Goal: Task Accomplishment & Management: Complete application form

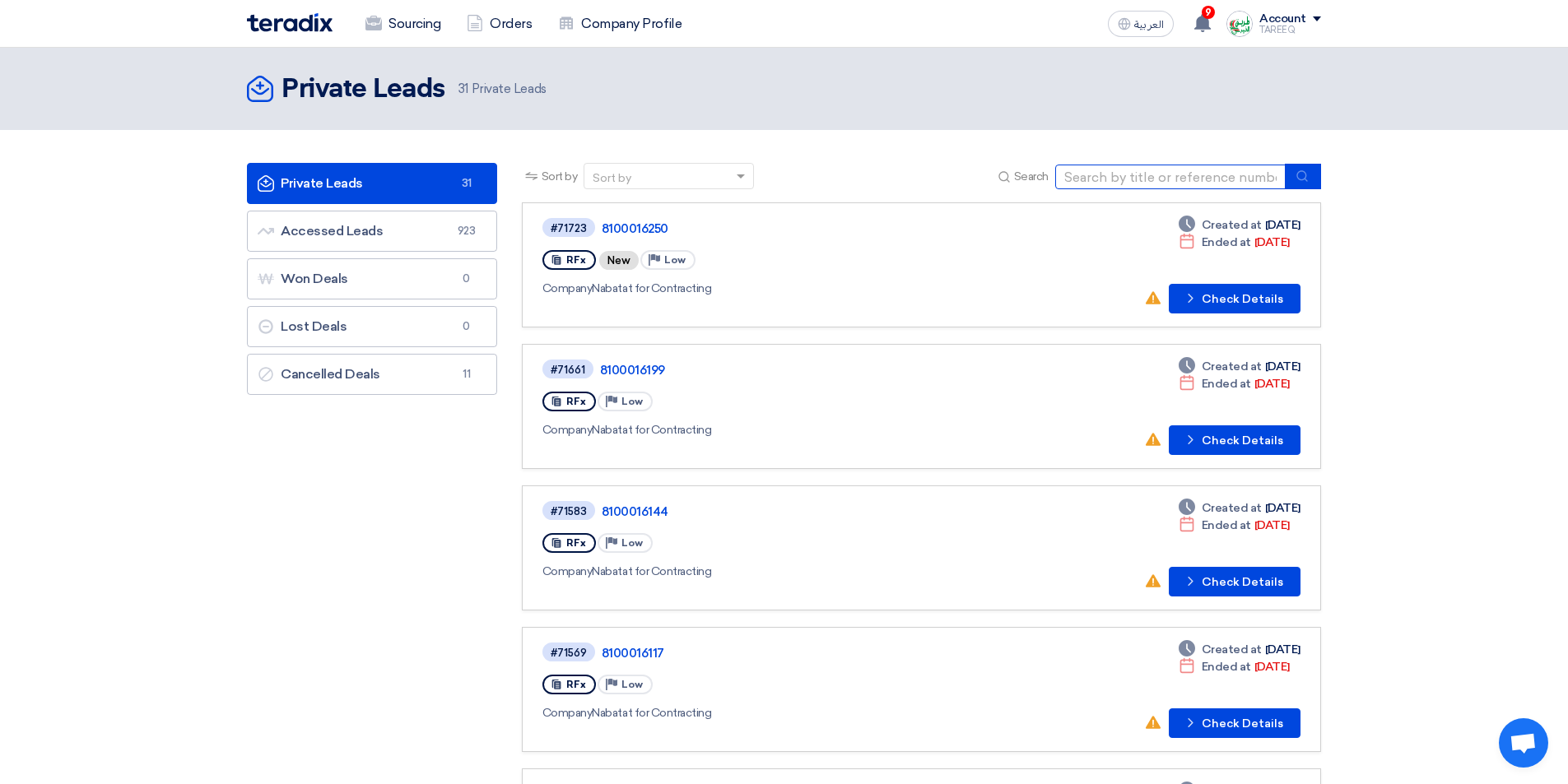
click at [1187, 175] on input at bounding box center [1170, 176] width 230 height 24
click at [1159, 171] on input at bounding box center [1170, 176] width 230 height 24
type input "16254"
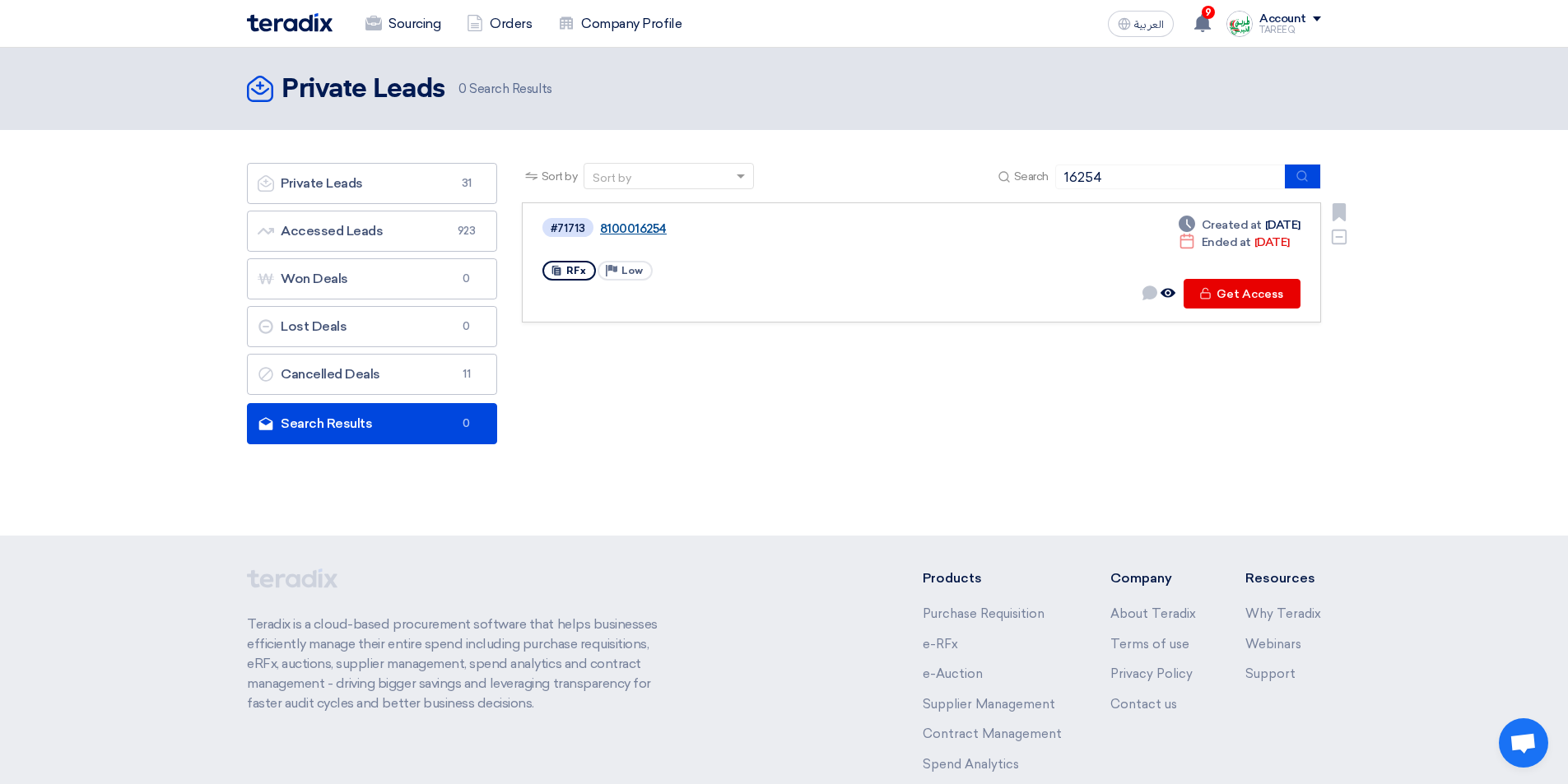
click at [622, 223] on link "8100016254" at bounding box center [805, 228] width 411 height 14
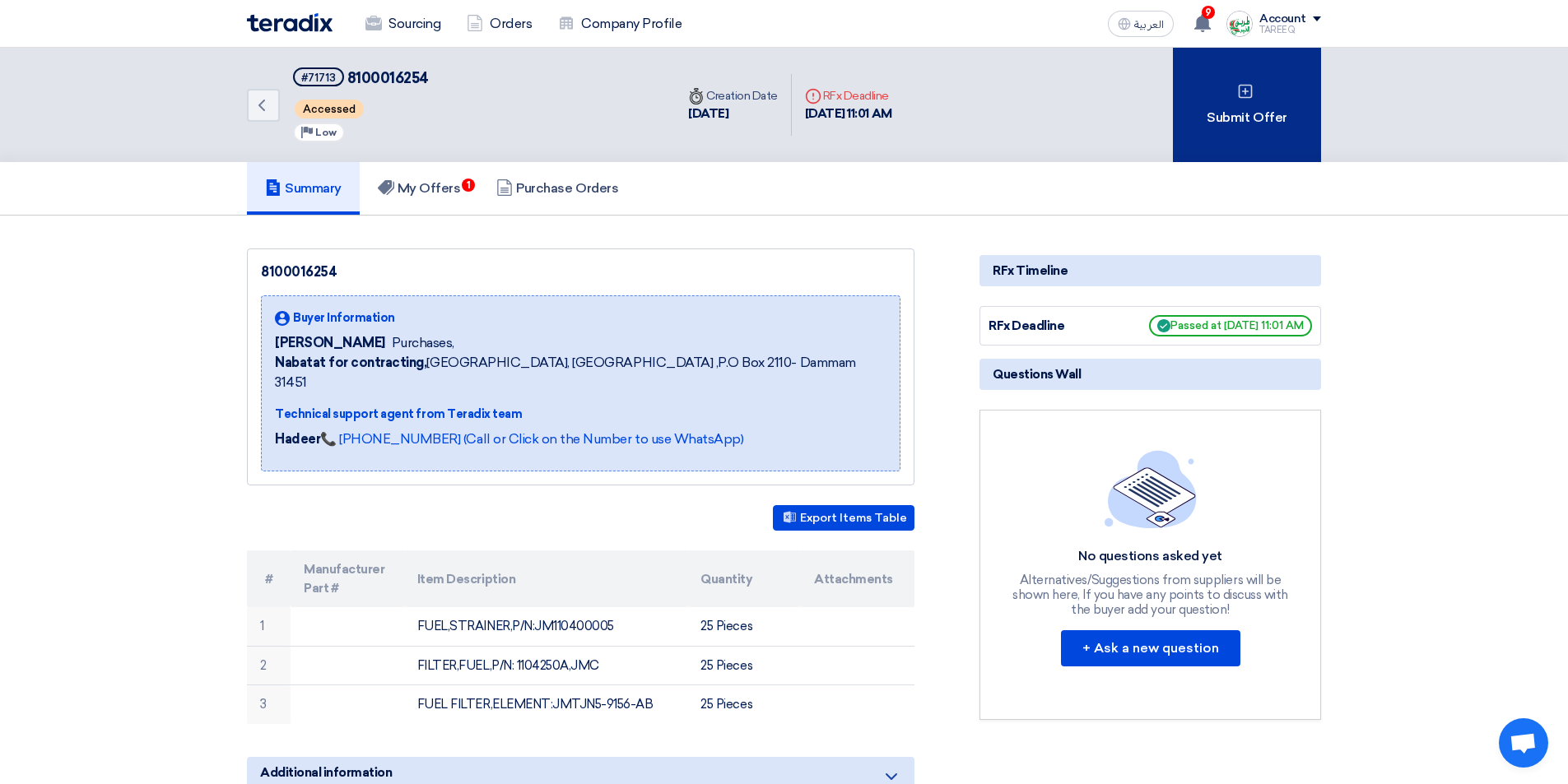
click at [1204, 98] on div "Submit Offer" at bounding box center [1246, 104] width 148 height 114
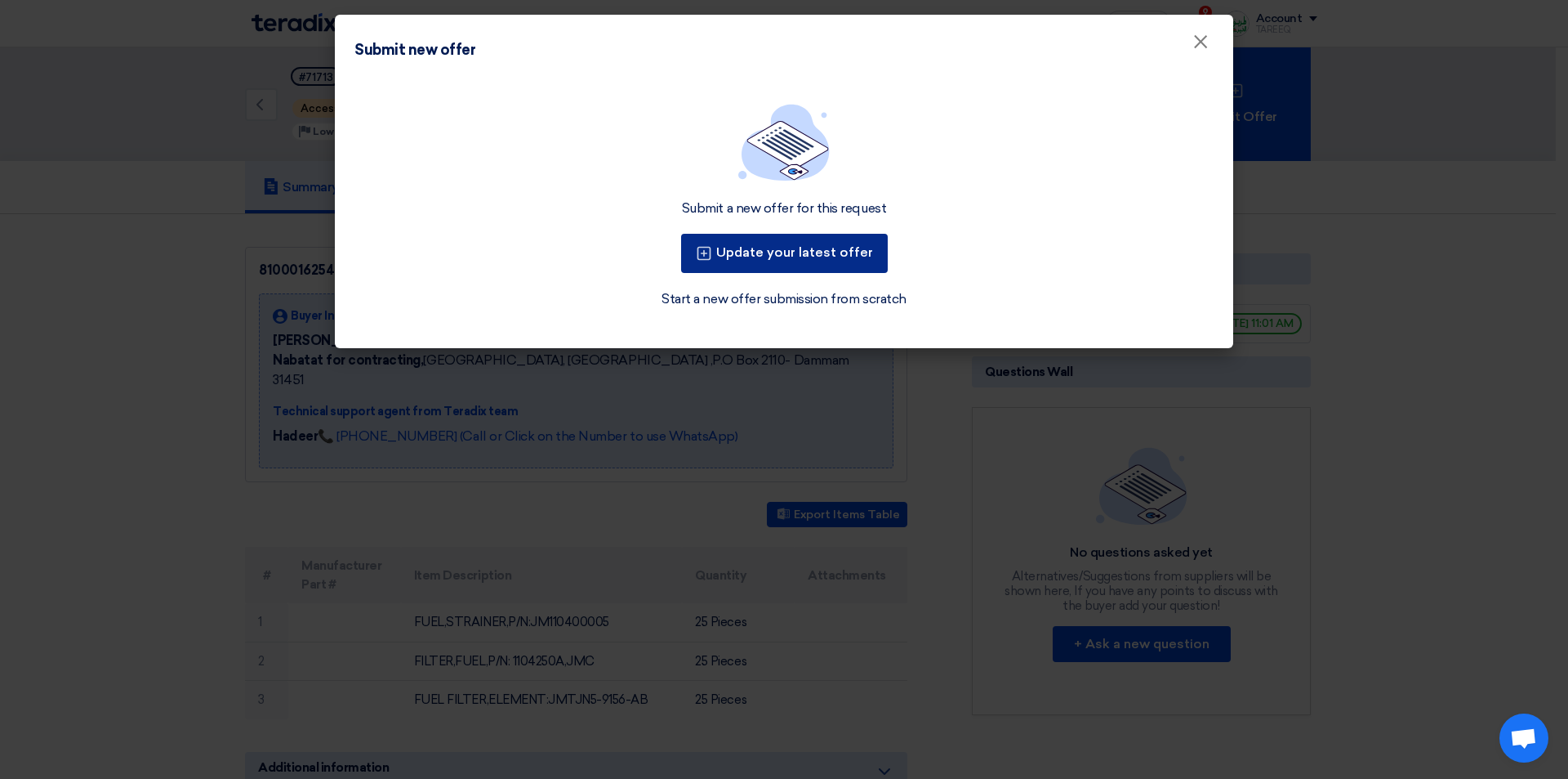
click at [825, 258] on button "Update your latest offer" at bounding box center [784, 254] width 206 height 39
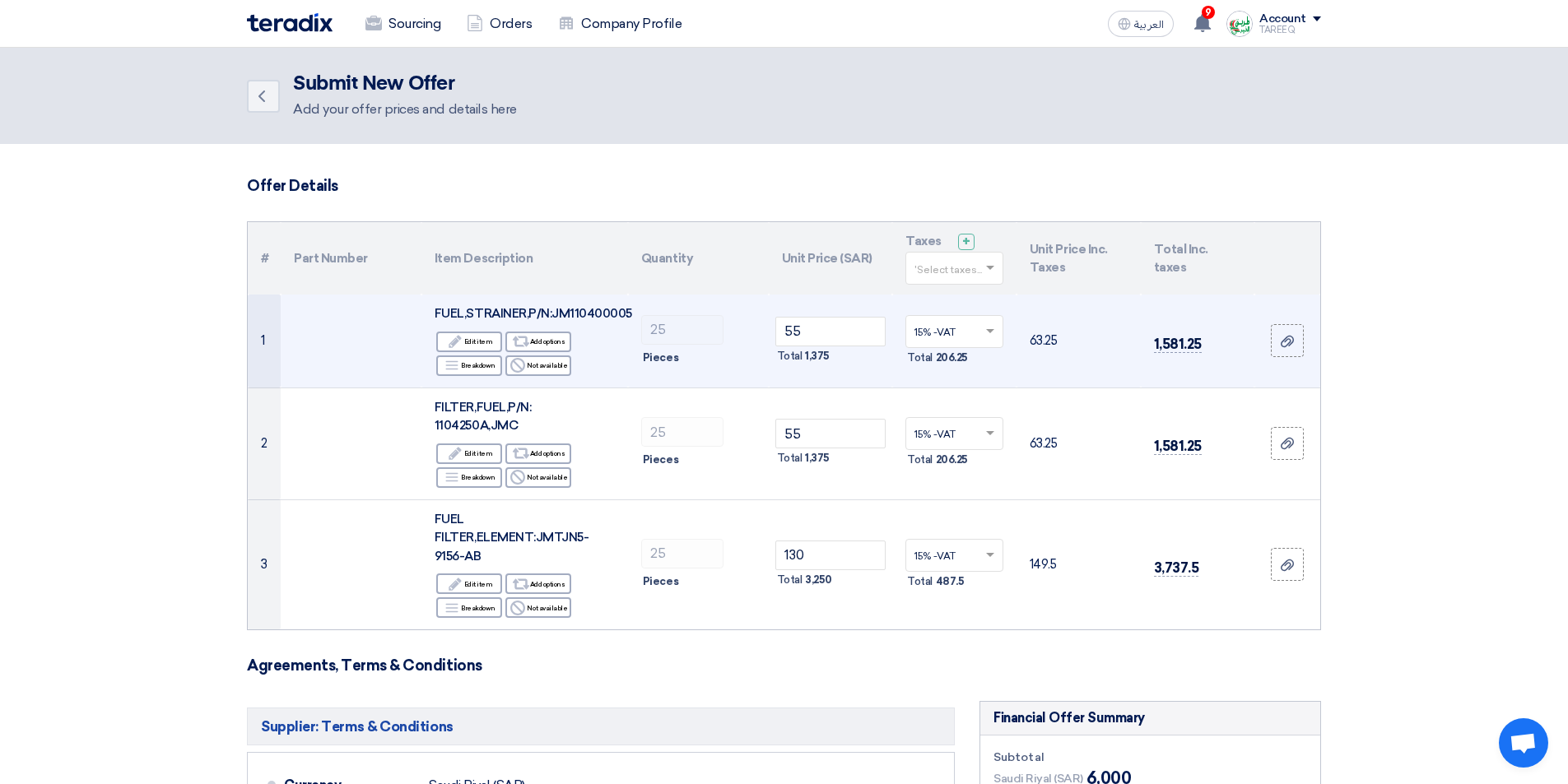
click at [612, 314] on span "FUEL,STRAINER,P/N:JM110400005" at bounding box center [533, 313] width 198 height 14
copy span "JM110400005"
drag, startPoint x: 828, startPoint y: 331, endPoint x: 680, endPoint y: 370, distance: 153.1
click at [685, 367] on tr "1 FUEL,STRAINER,P/N:JM110400005 Edit Edit item Alternative Add options Breakdow…" at bounding box center [784, 340] width 1072 height 93
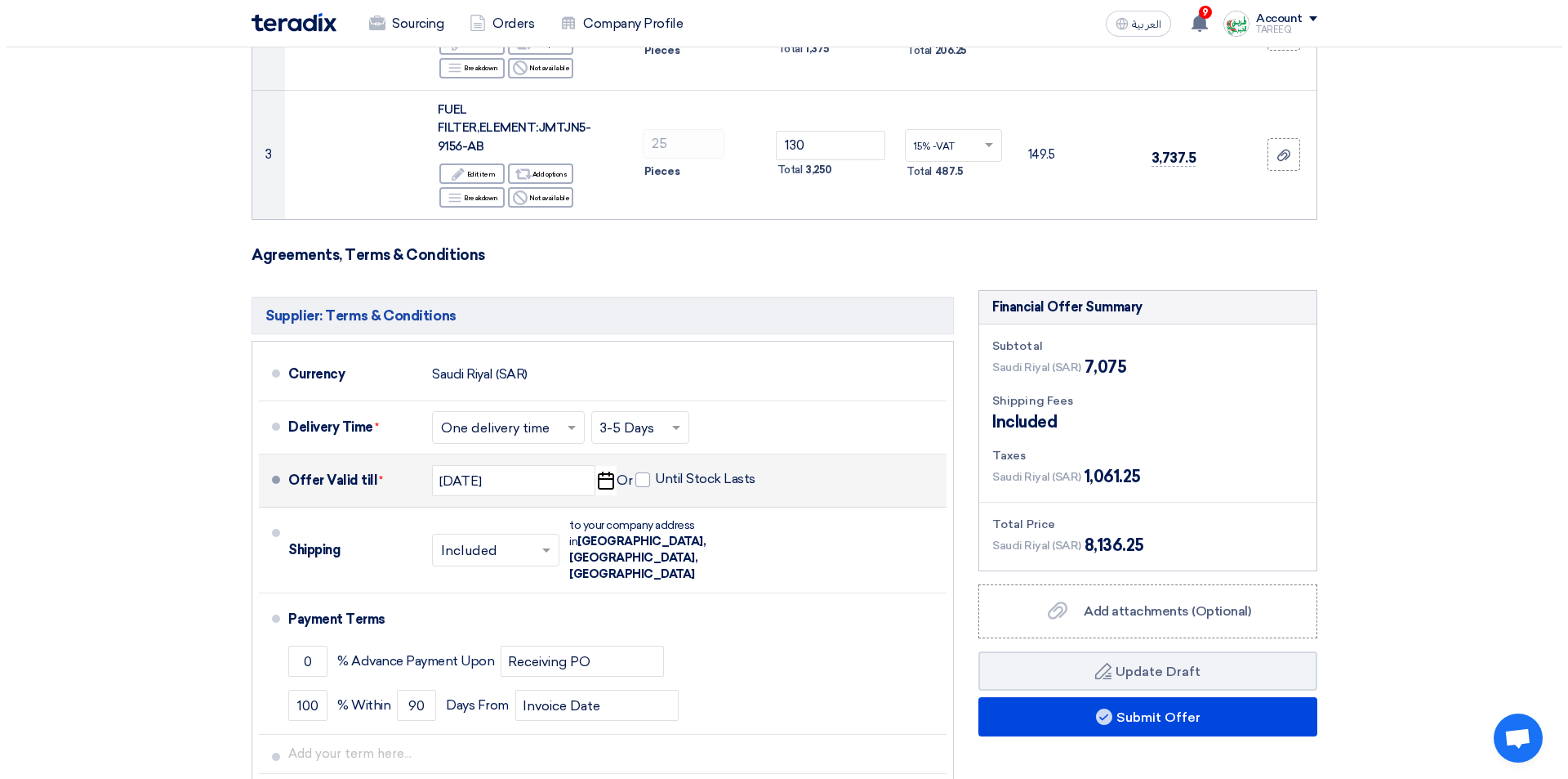
scroll to position [408, 0]
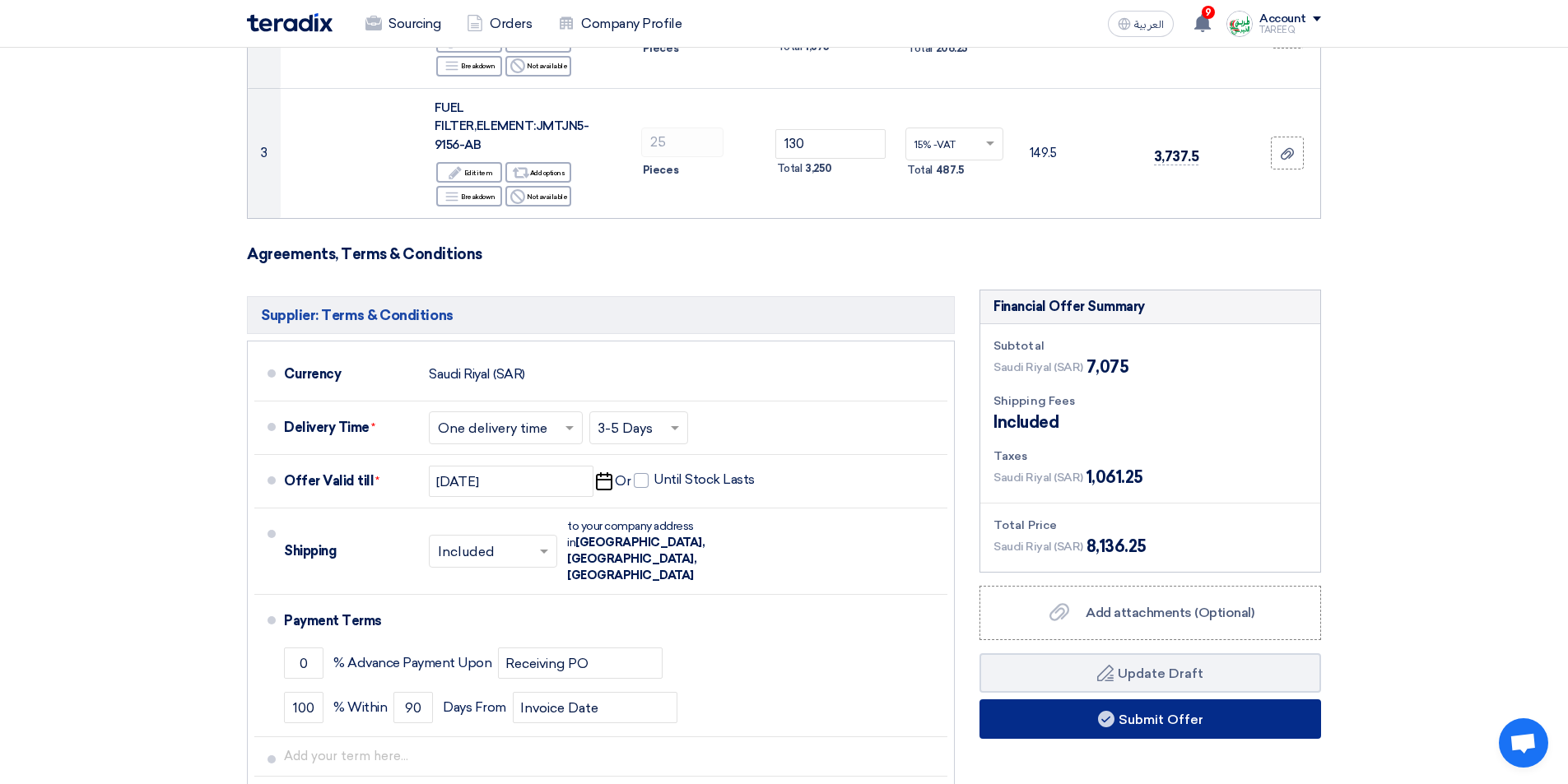
type input "98"
click at [1116, 723] on button "Submit Offer" at bounding box center [1151, 719] width 342 height 40
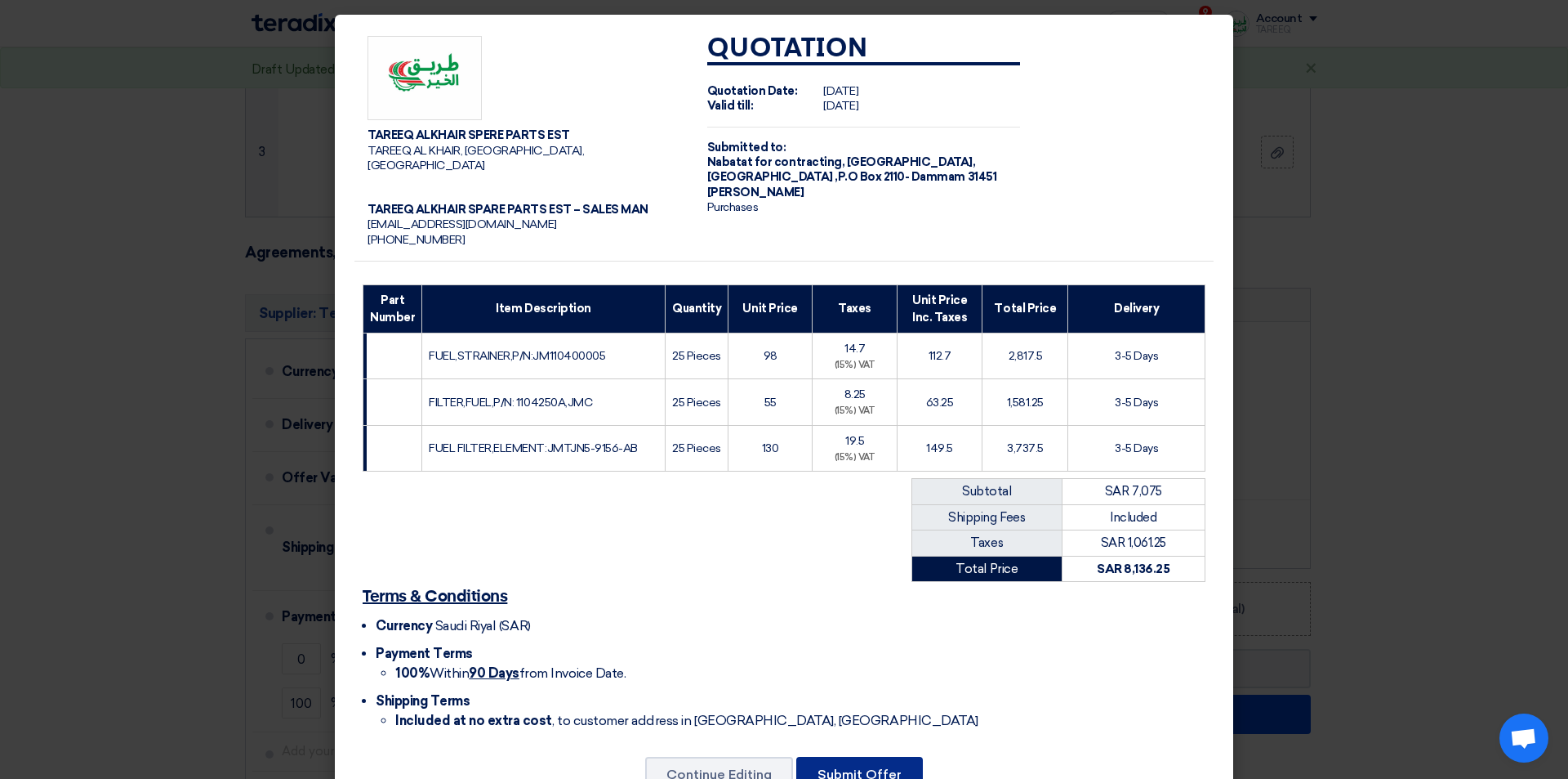
click at [842, 762] on button "Submit Offer" at bounding box center [860, 775] width 127 height 36
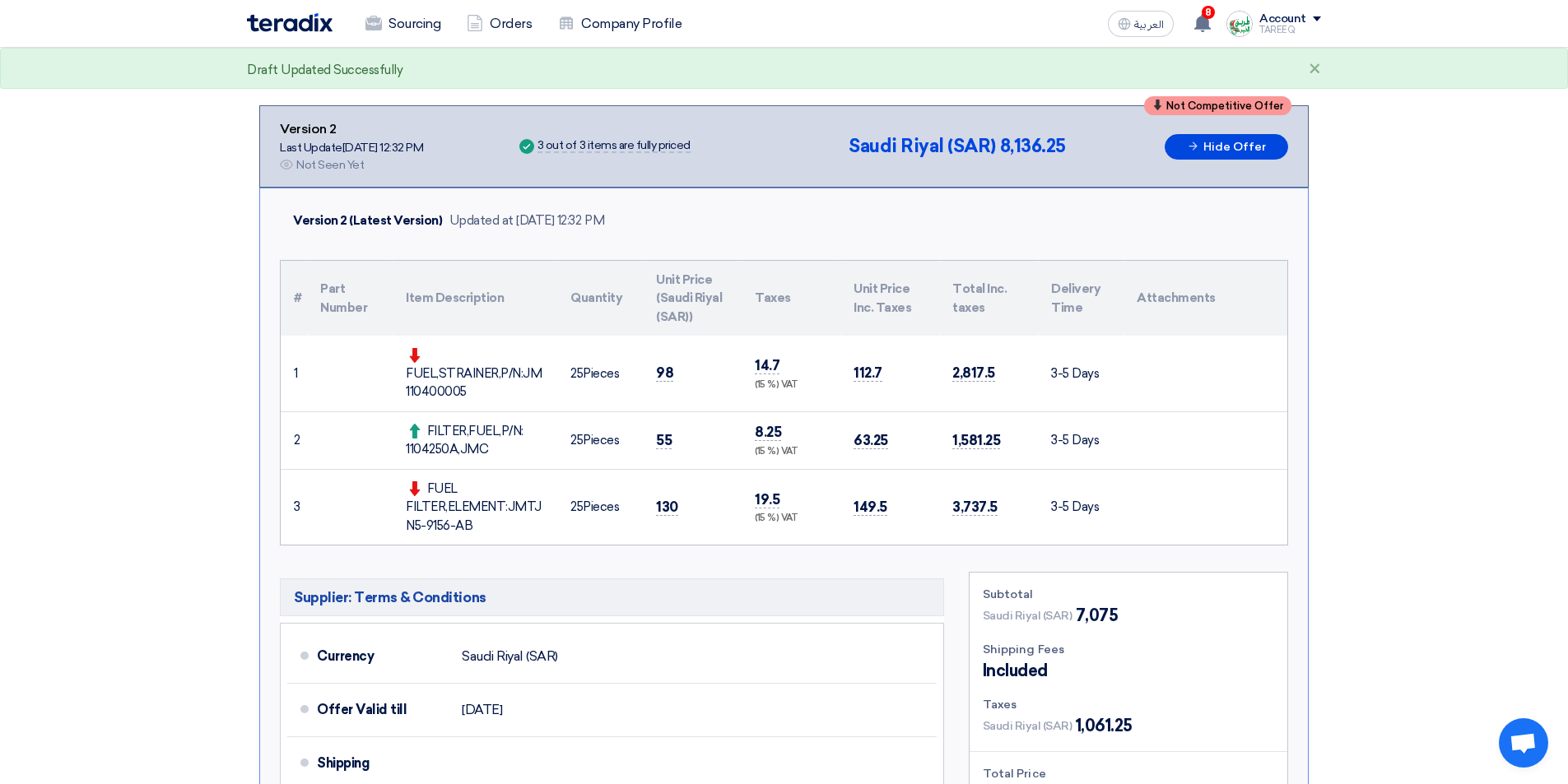
scroll to position [246, 0]
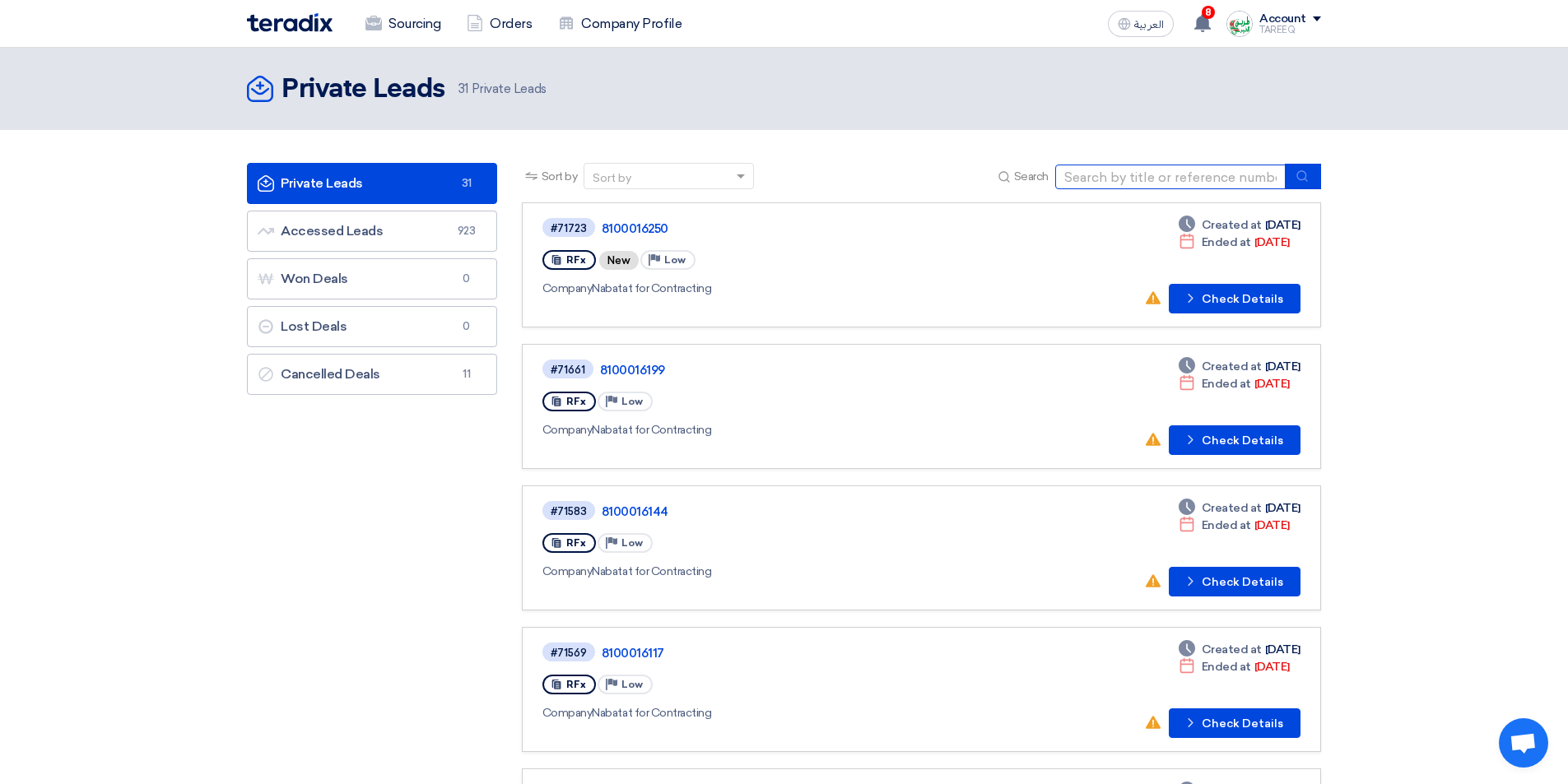
click at [1090, 183] on input at bounding box center [1170, 176] width 230 height 24
type input "16251"
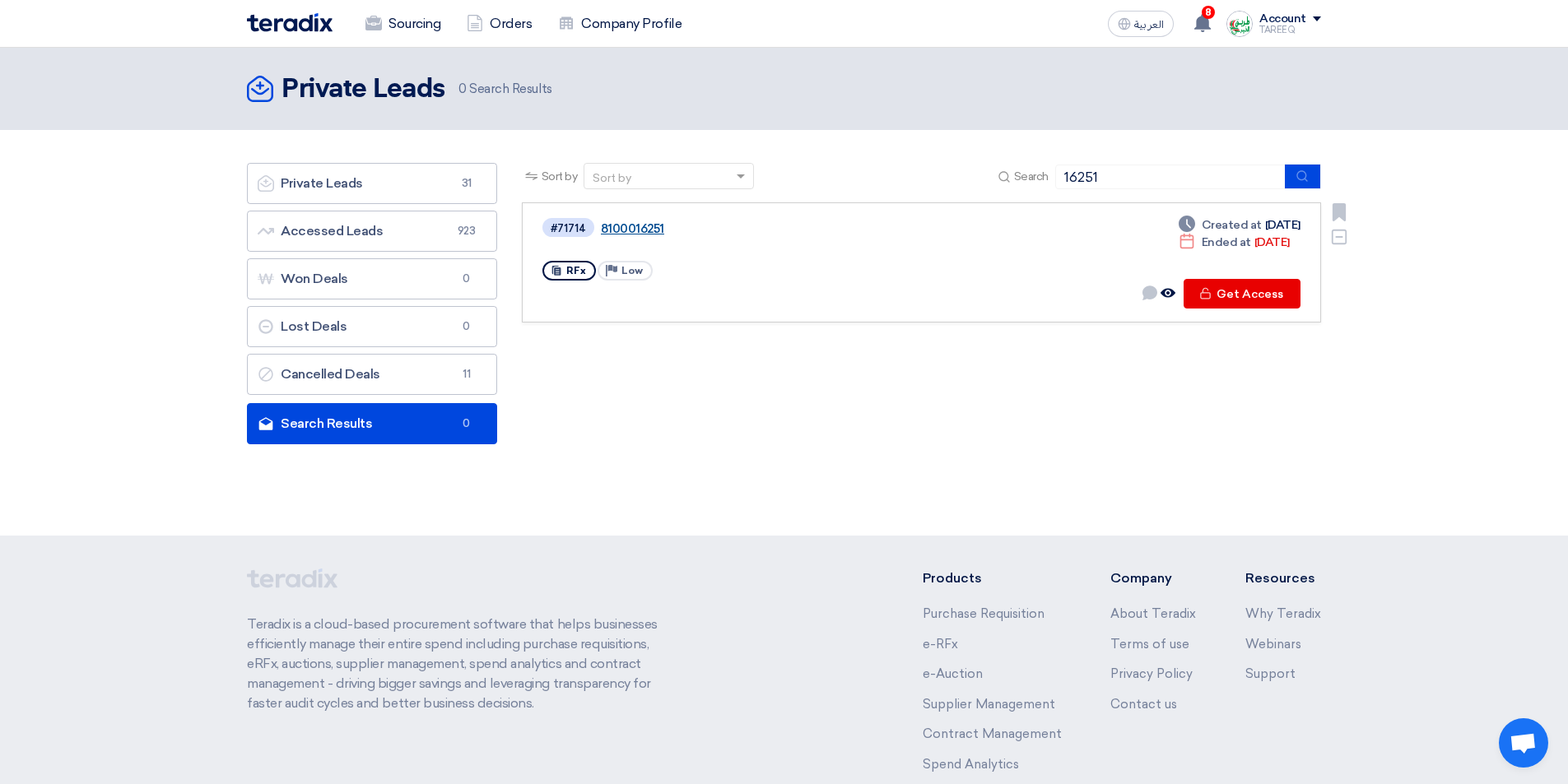
click at [652, 224] on link "8100016251" at bounding box center [806, 228] width 411 height 14
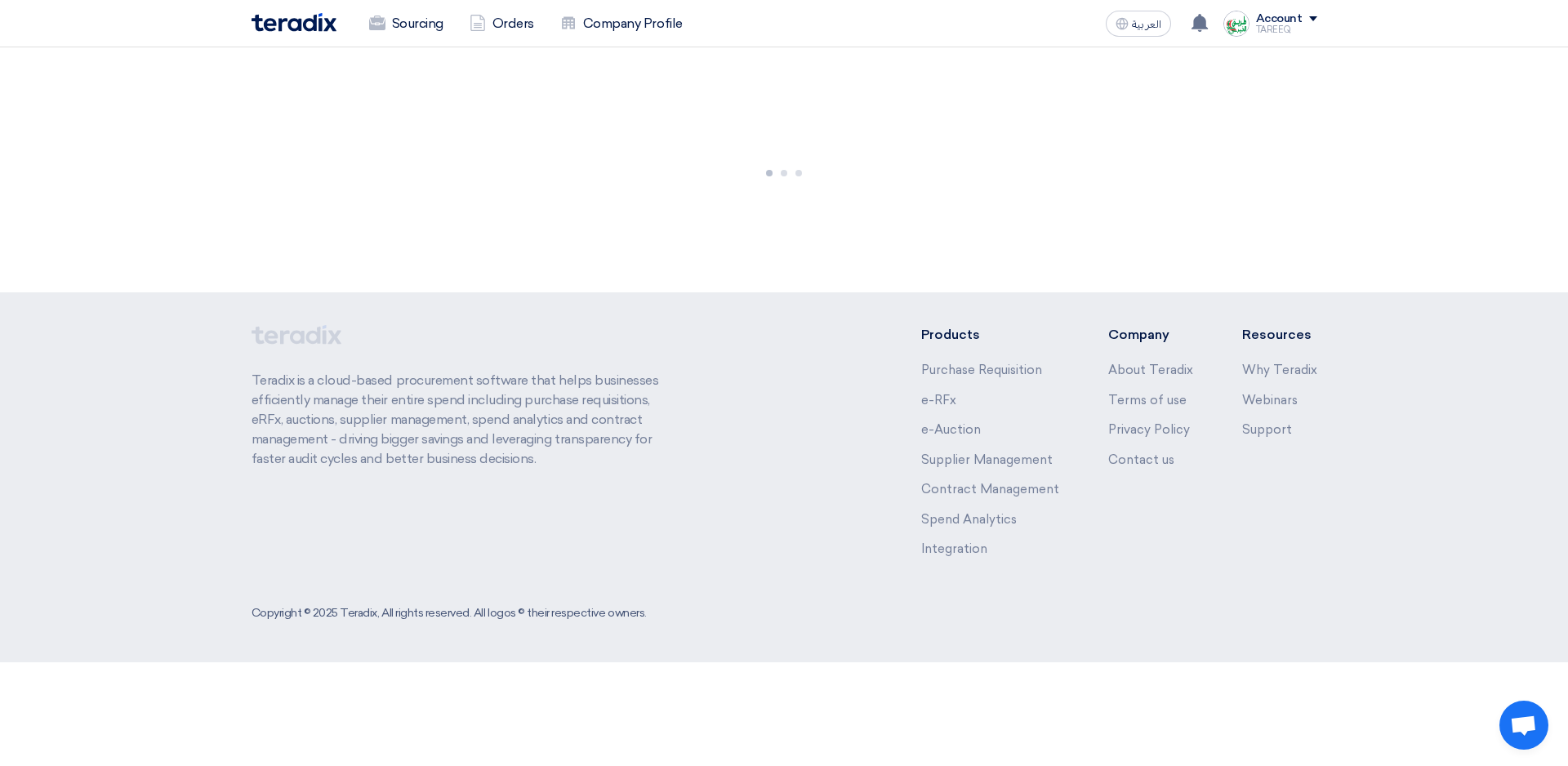
click at [647, 222] on div at bounding box center [784, 170] width 1568 height 245
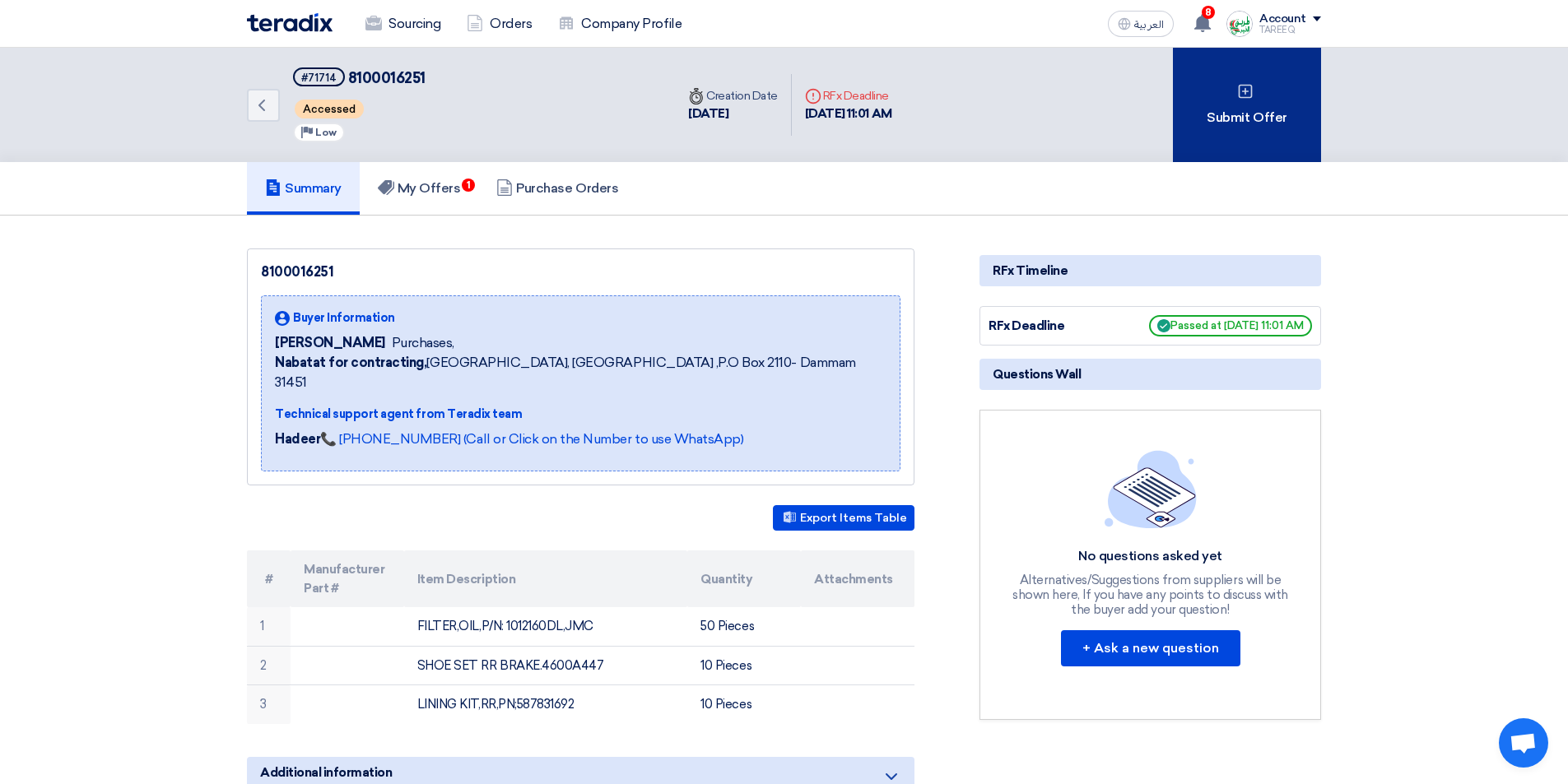
click at [1268, 122] on div "Submit Offer" at bounding box center [1246, 104] width 148 height 114
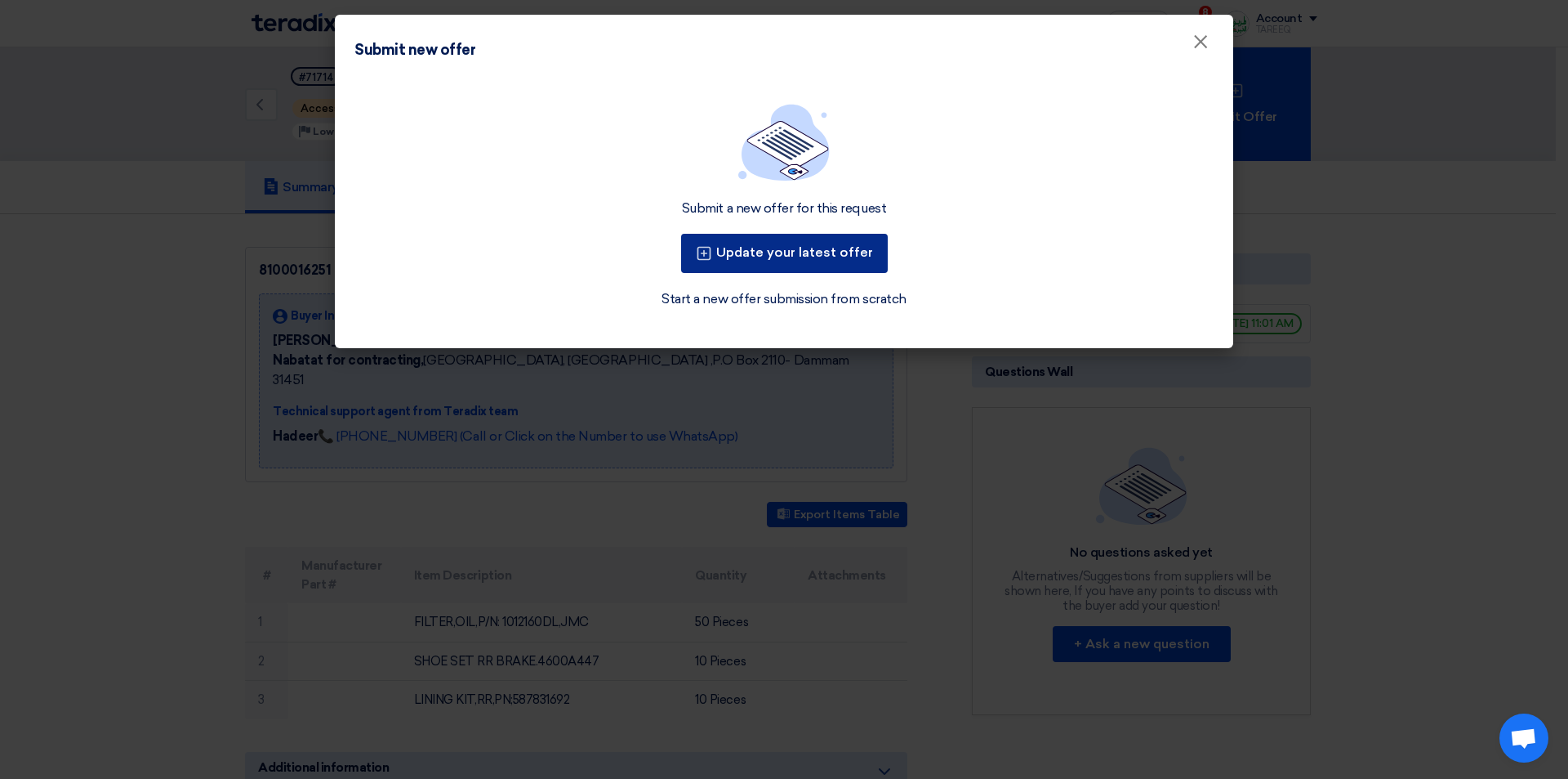
click at [813, 253] on button "Update your latest offer" at bounding box center [784, 254] width 206 height 39
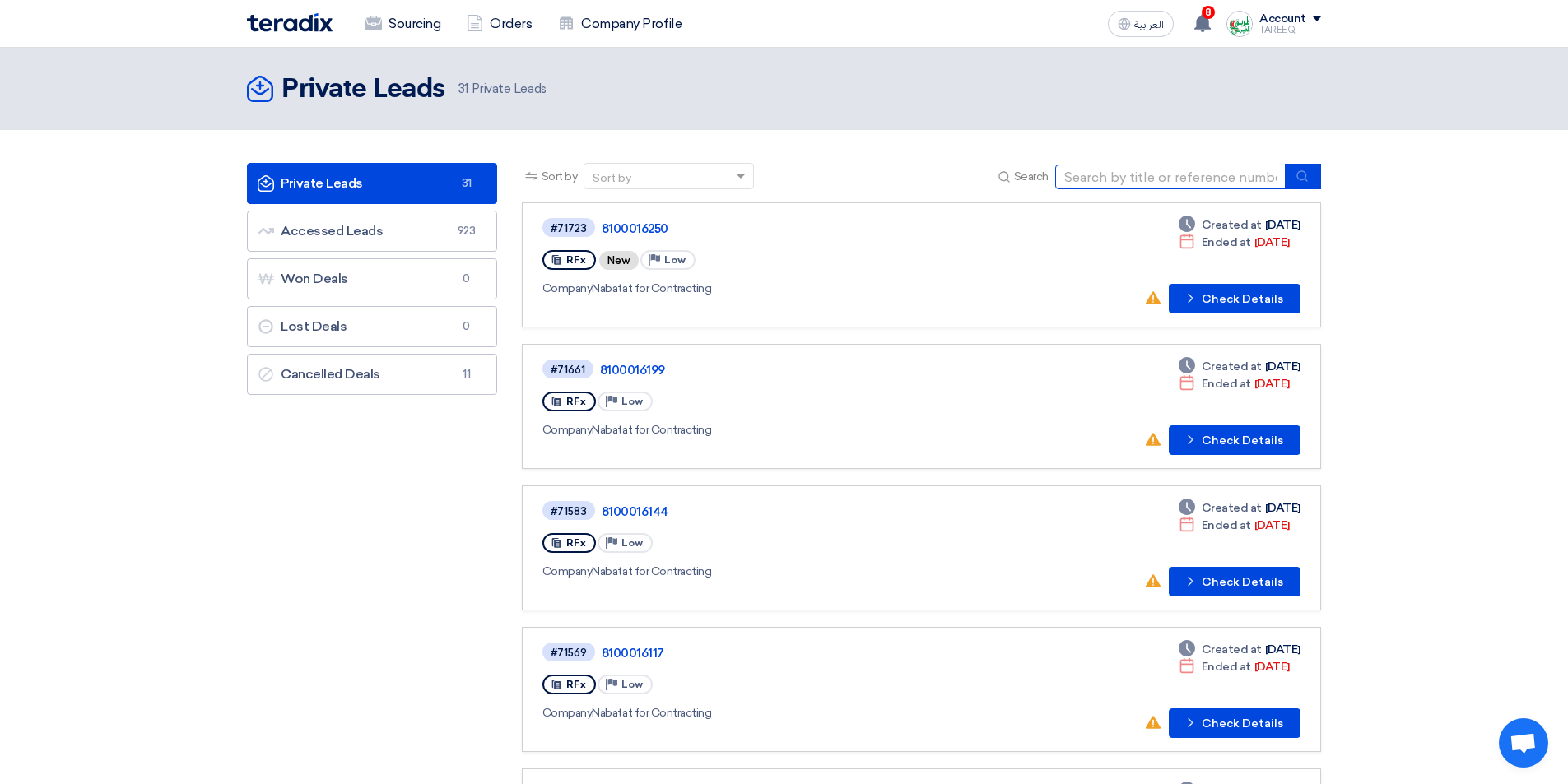
click at [1124, 169] on input at bounding box center [1170, 176] width 230 height 24
type input "16251"
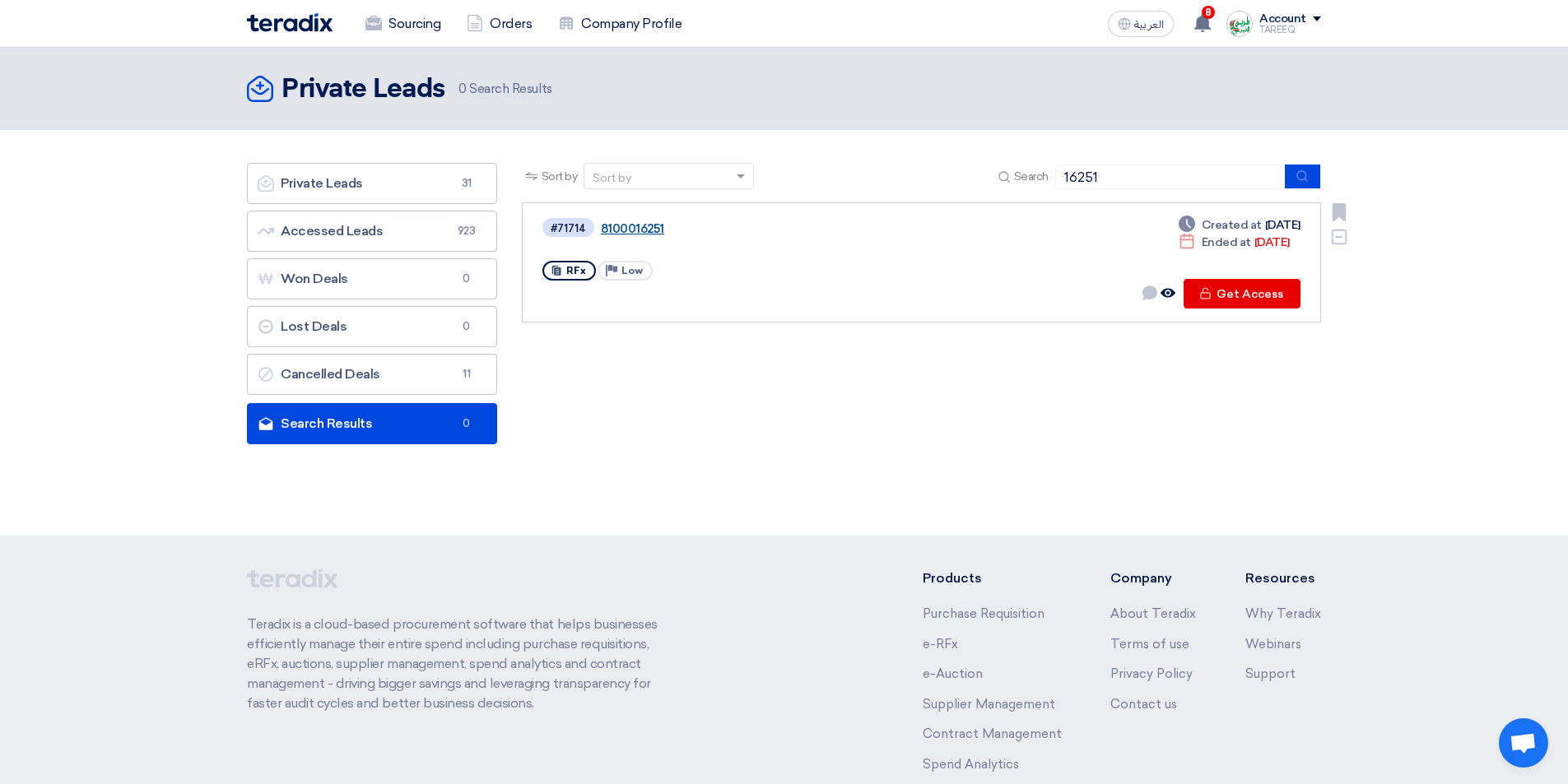
click at [635, 227] on link "8100016251" at bounding box center [806, 228] width 411 height 14
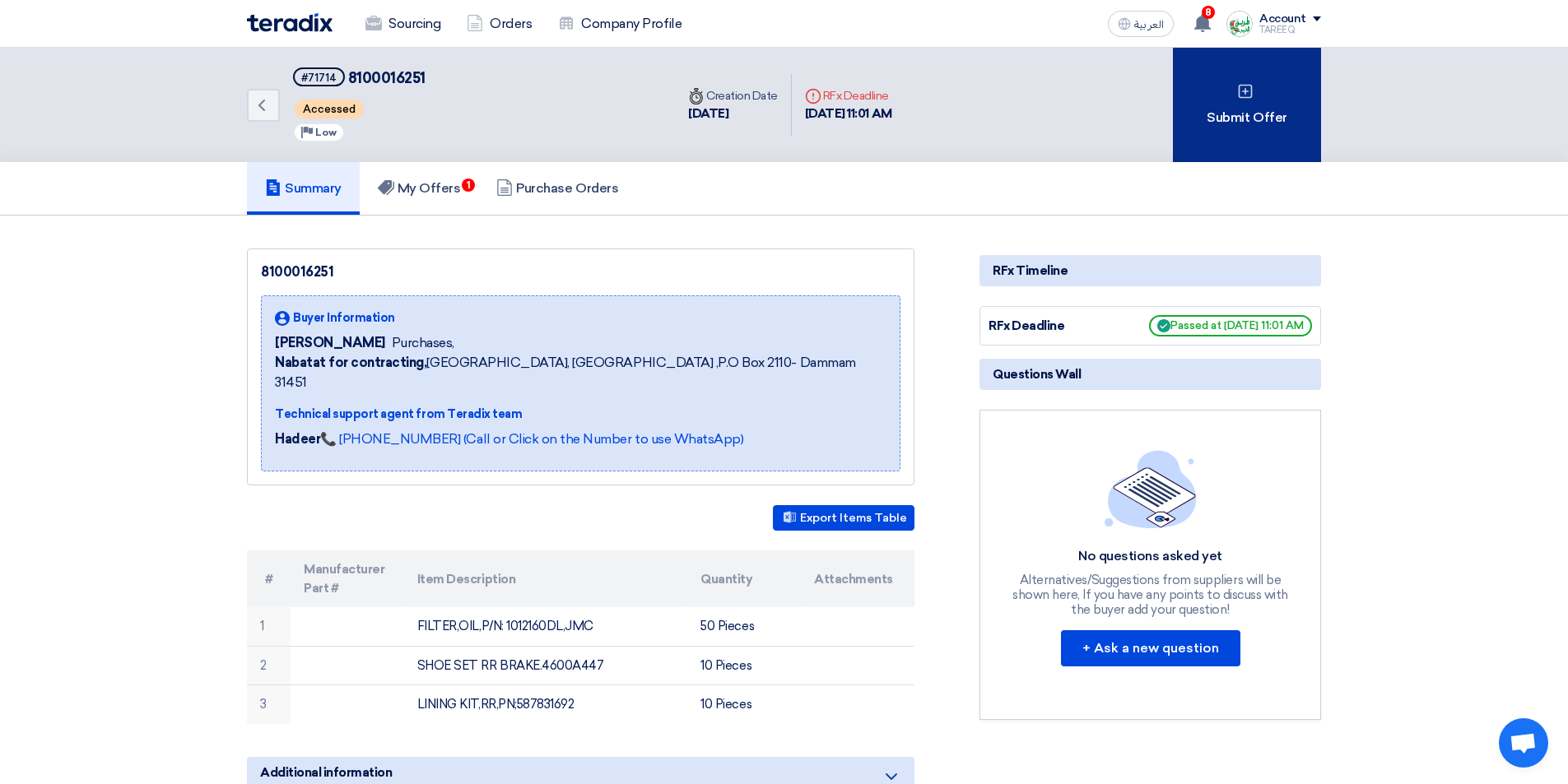
click at [1198, 120] on div "Submit Offer" at bounding box center [1246, 104] width 148 height 114
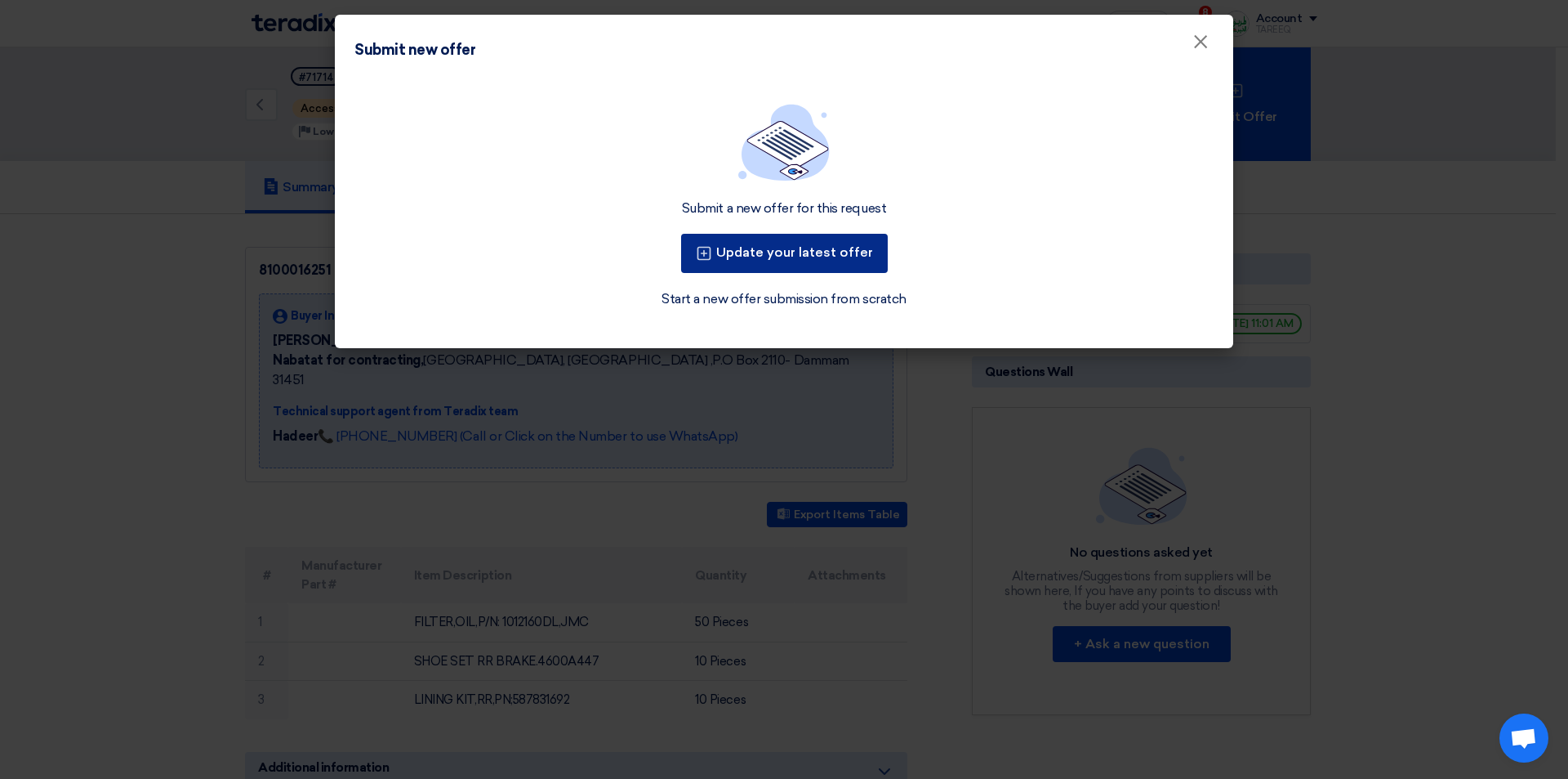
click at [729, 255] on button "Update your latest offer" at bounding box center [784, 254] width 206 height 39
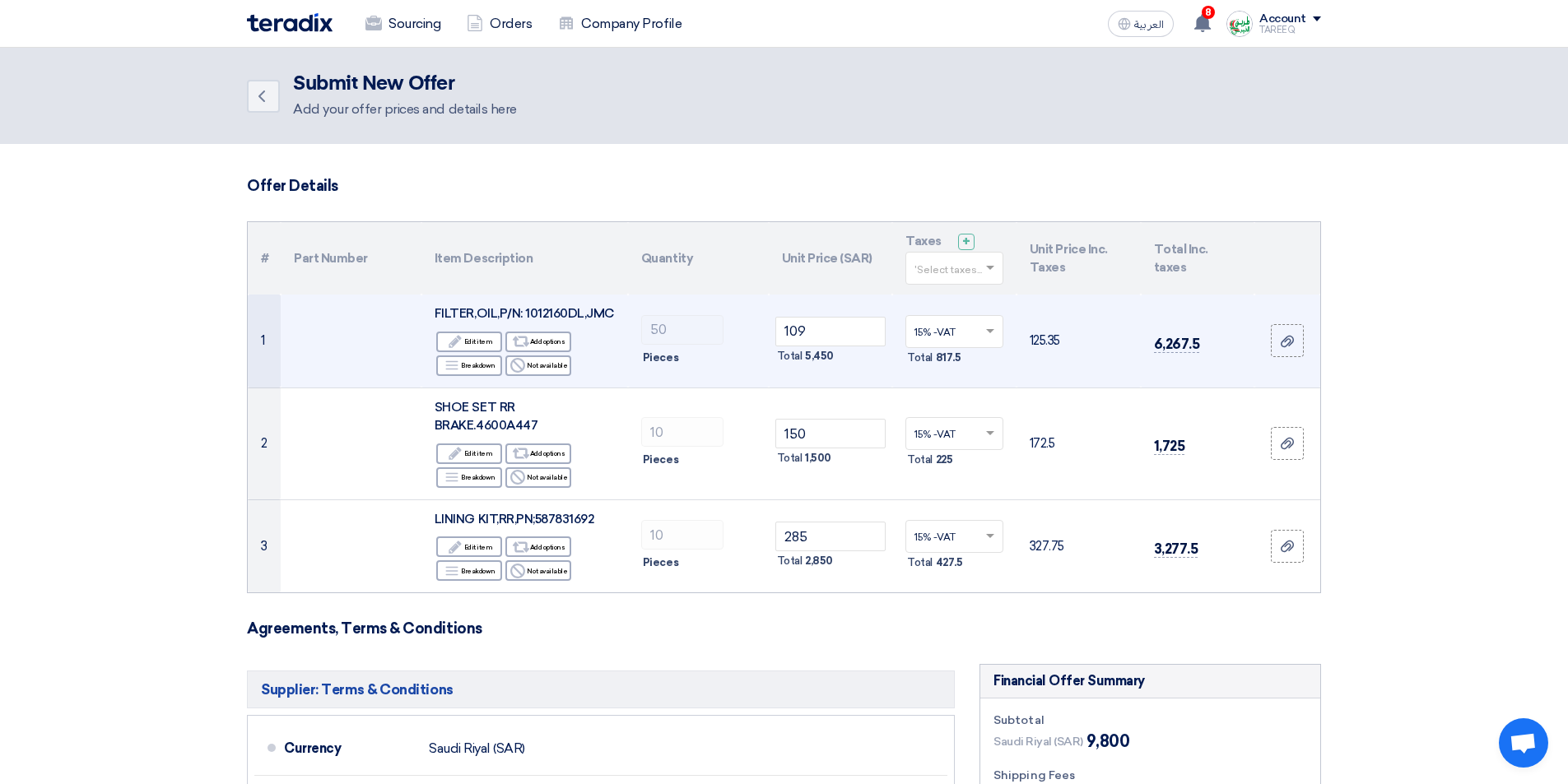
click at [555, 311] on span "FILTER,OIL,P/N: 1012160DL,JMC" at bounding box center [524, 313] width 179 height 14
copy span "1012160DL"
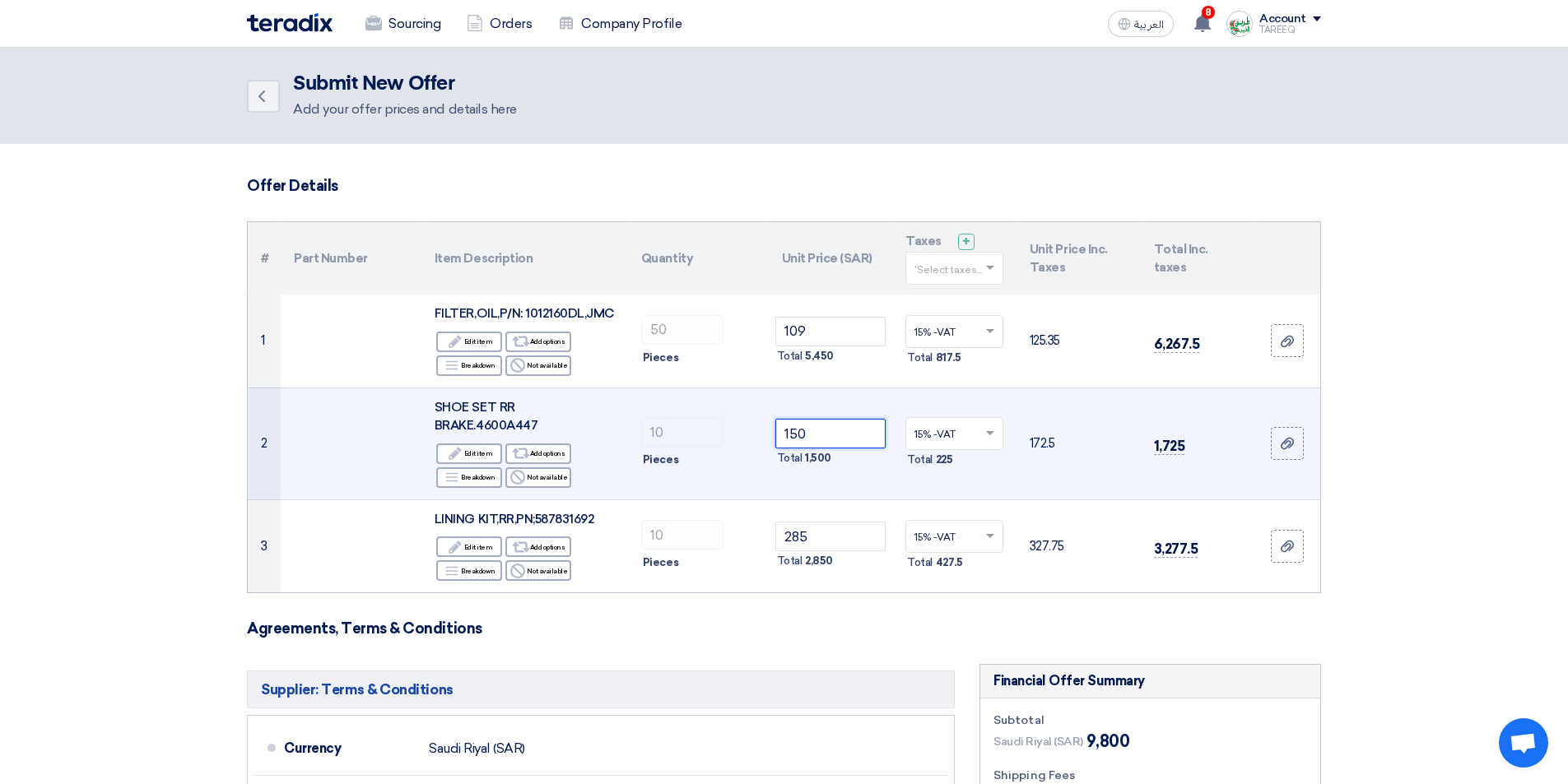
click at [848, 428] on input "150" at bounding box center [830, 433] width 111 height 30
click at [874, 480] on td "150 Total 1,500" at bounding box center [830, 443] width 124 height 111
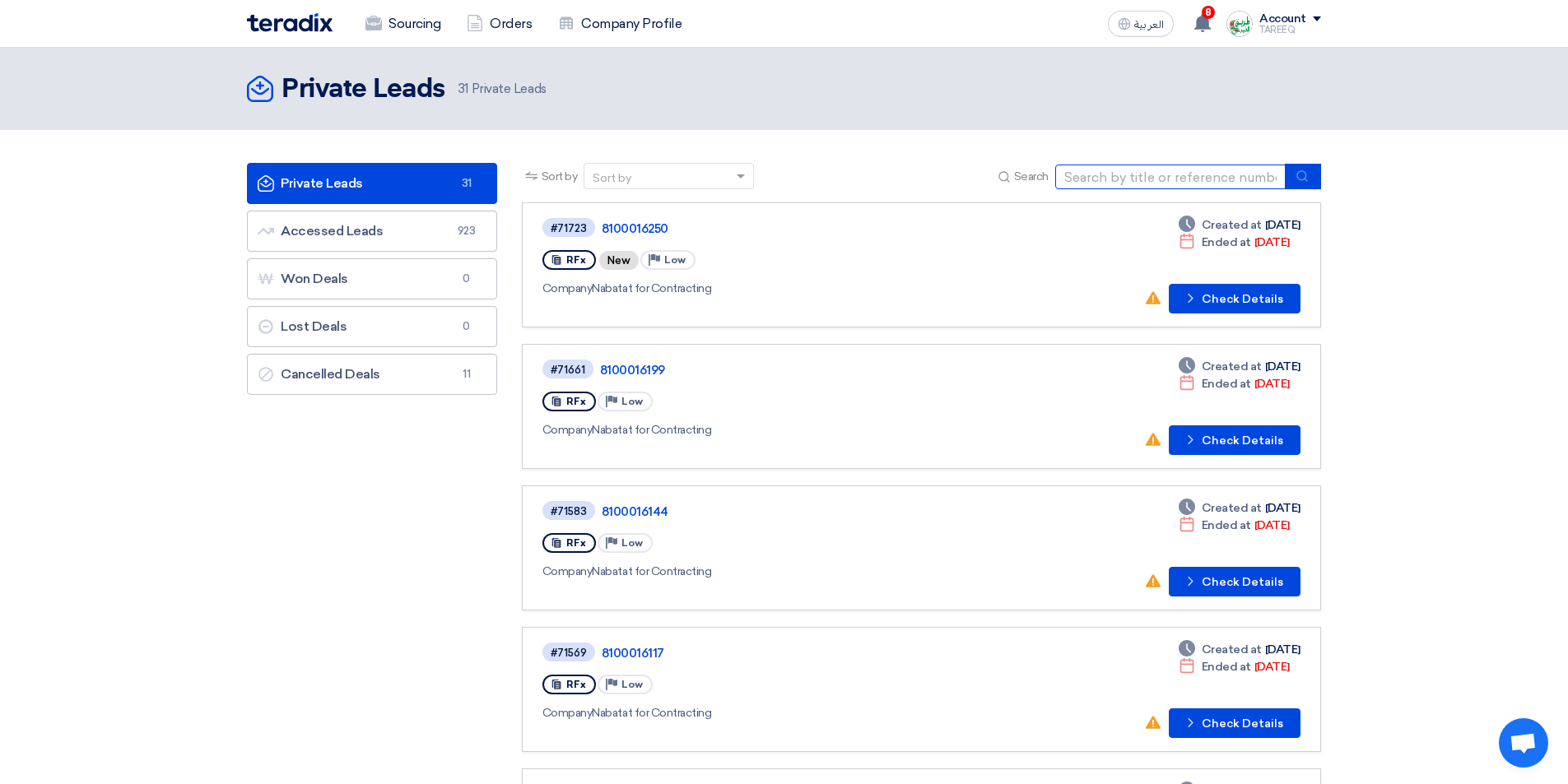
click at [1194, 176] on input at bounding box center [1170, 176] width 230 height 24
type input "16250"
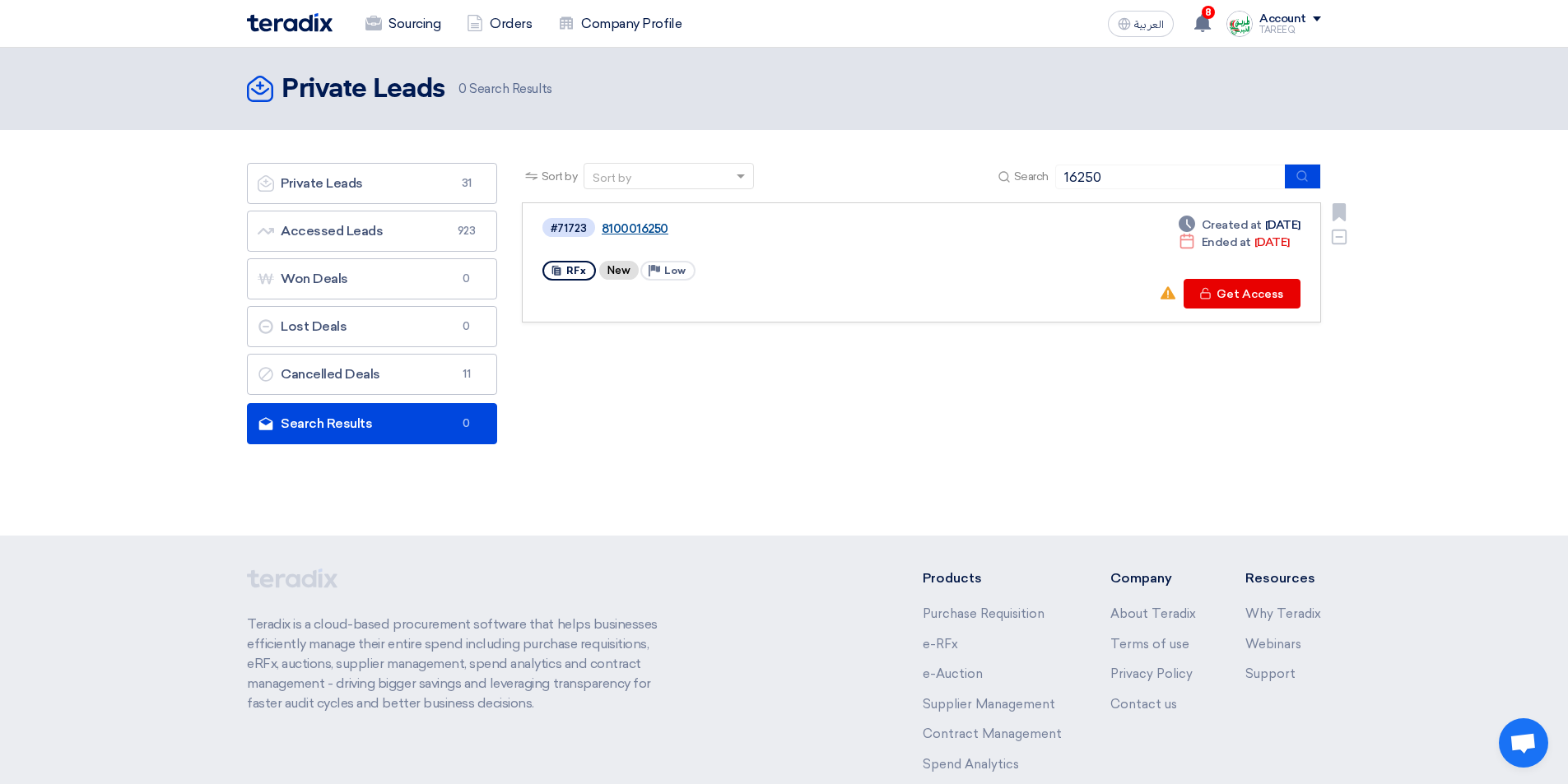
click at [649, 232] on link "8100016250" at bounding box center [807, 228] width 411 height 14
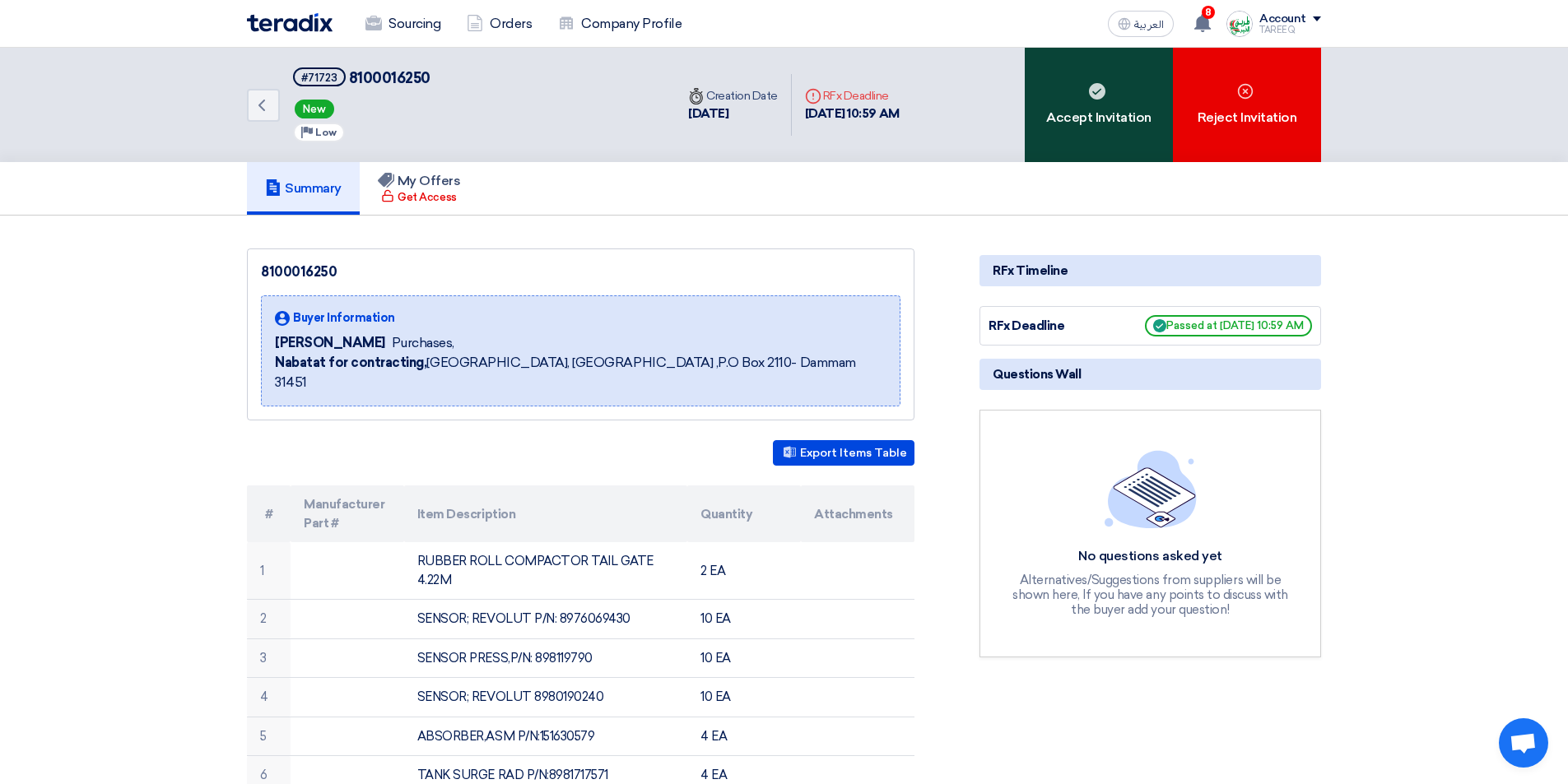
click at [1100, 125] on div "Accept Invitation" at bounding box center [1098, 104] width 148 height 114
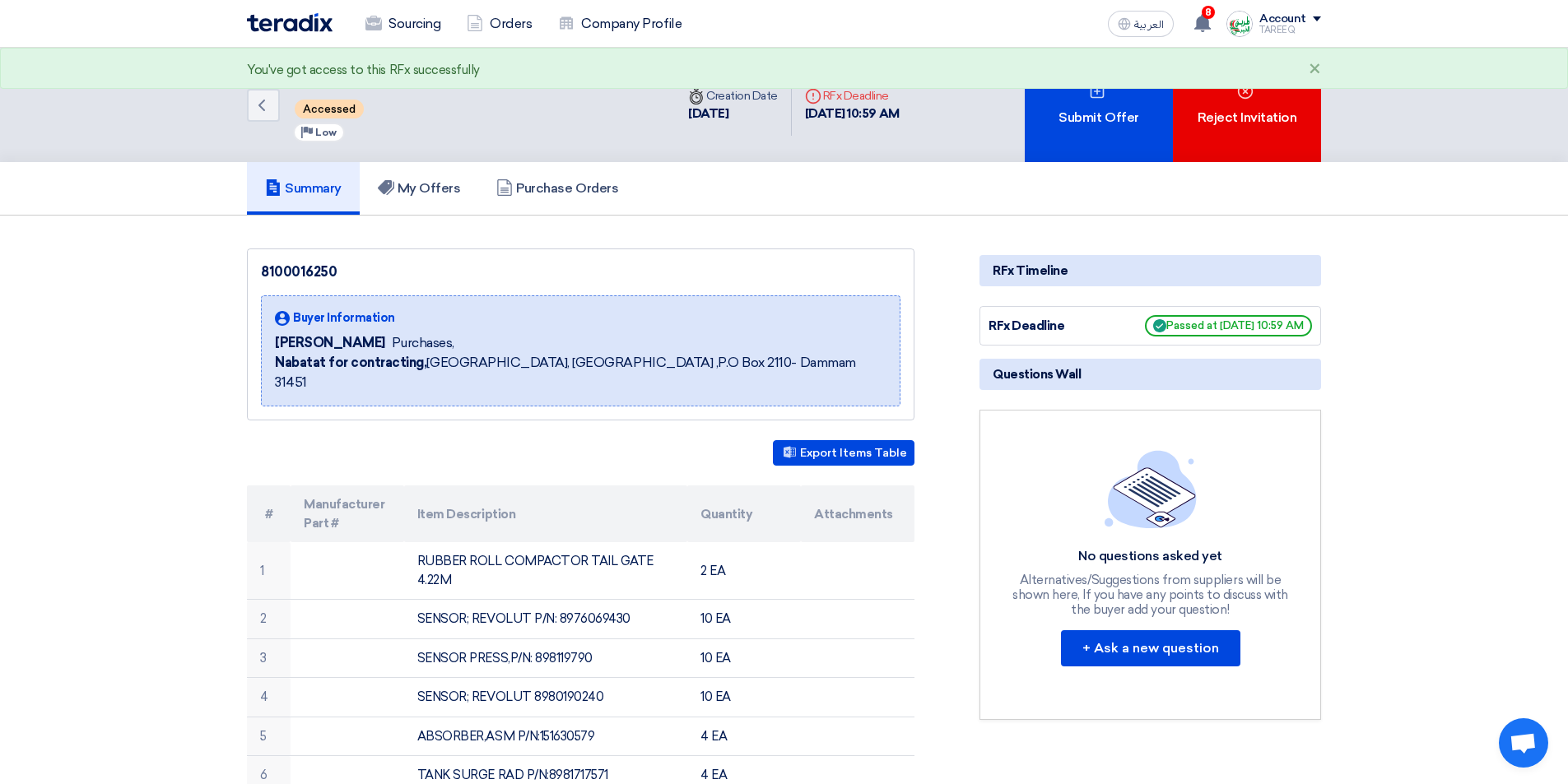
click at [1099, 125] on div "Submit Offer" at bounding box center [1098, 104] width 148 height 114
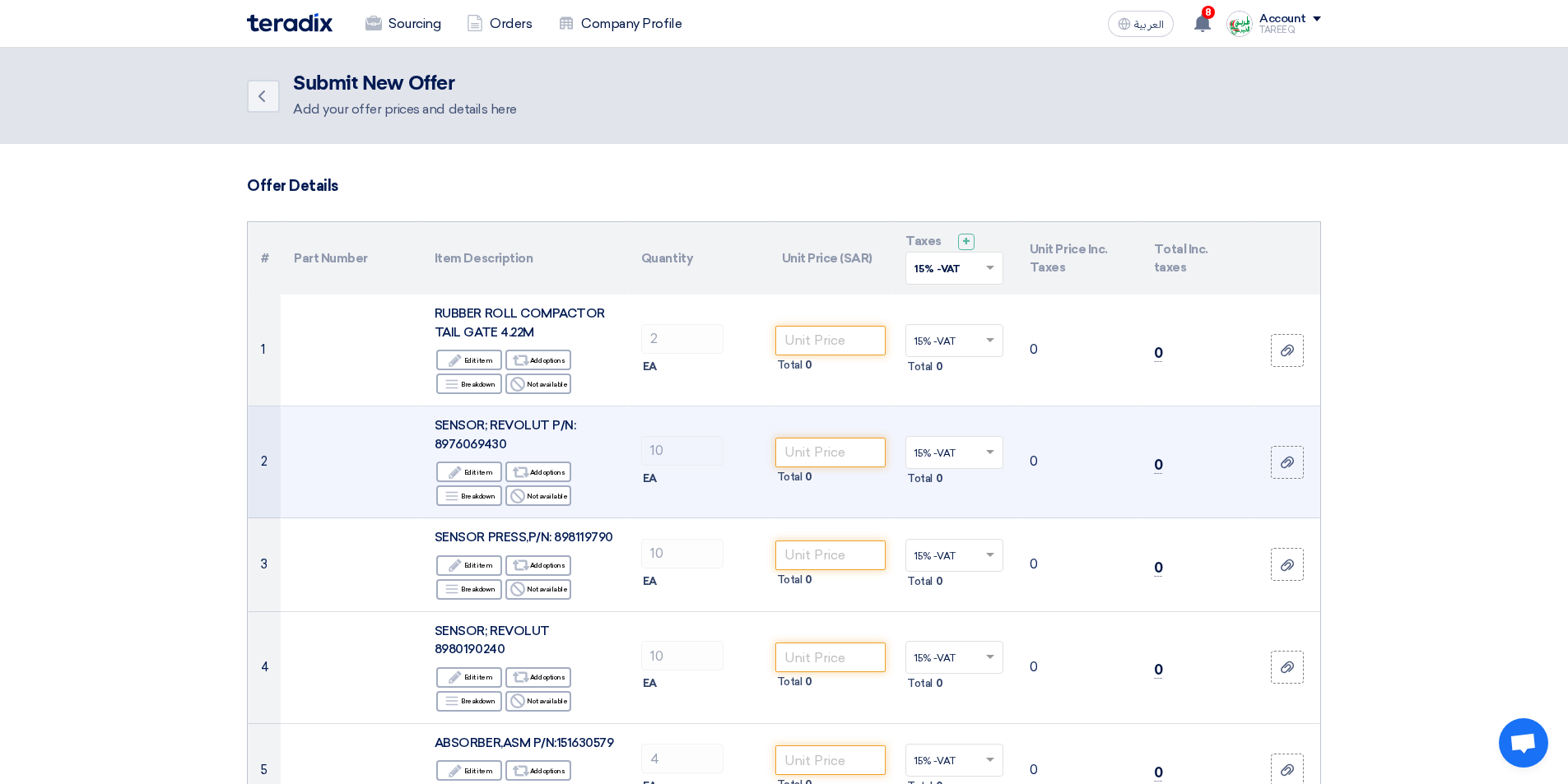
click at [488, 442] on span "SENSOR; REVOLUT P/N: 8976069430" at bounding box center [505, 435] width 140 height 34
copy span "8976069430"
